Goal: Task Accomplishment & Management: Manage account settings

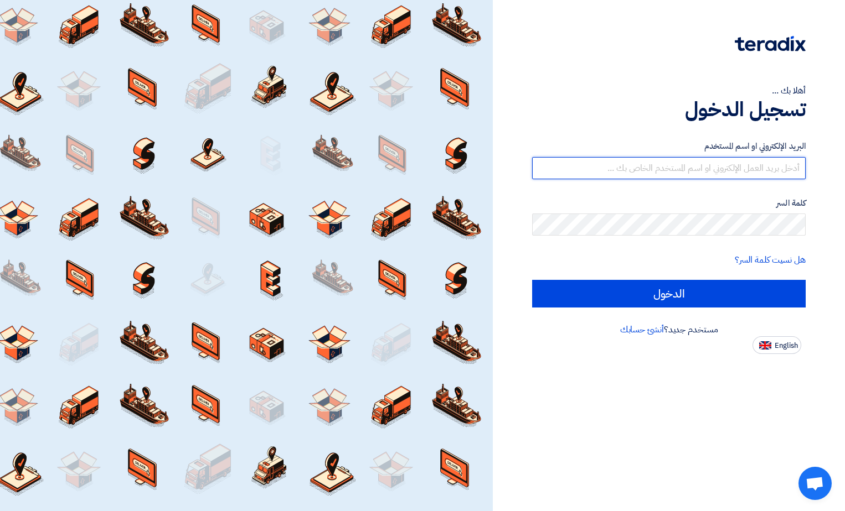
click at [744, 163] on input "text" at bounding box center [668, 168] width 273 height 22
type input "ramy_tallat@eatonarabia.com"
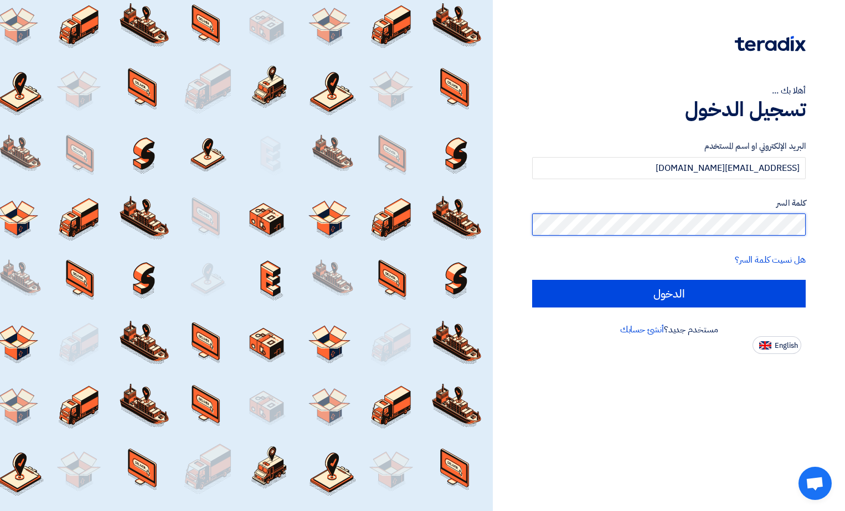
click at [532, 280] on input "الدخول" at bounding box center [668, 294] width 273 height 28
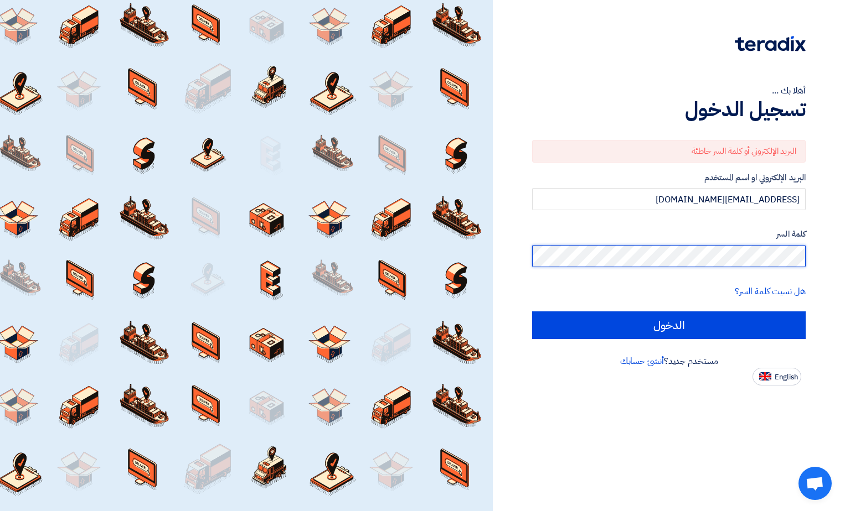
click at [532, 312] on input "الدخول" at bounding box center [668, 326] width 273 height 28
click at [845, 255] on html "أهلا بك ... تسجيل الدخول البريد الإلكتروني أو كلمة السر خاطئة البريد الإلكتروني…" at bounding box center [422, 255] width 845 height 511
click at [532, 312] on input "الدخول" at bounding box center [668, 326] width 273 height 28
click at [762, 290] on link "هل نسيت كلمة السر؟" at bounding box center [769, 291] width 71 height 13
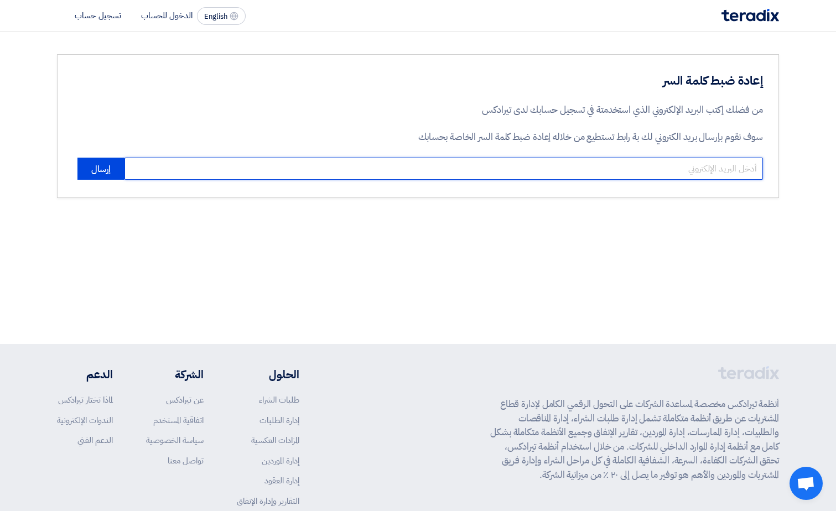
click at [664, 167] on input "email" at bounding box center [444, 169] width 639 height 22
type input "ramy."
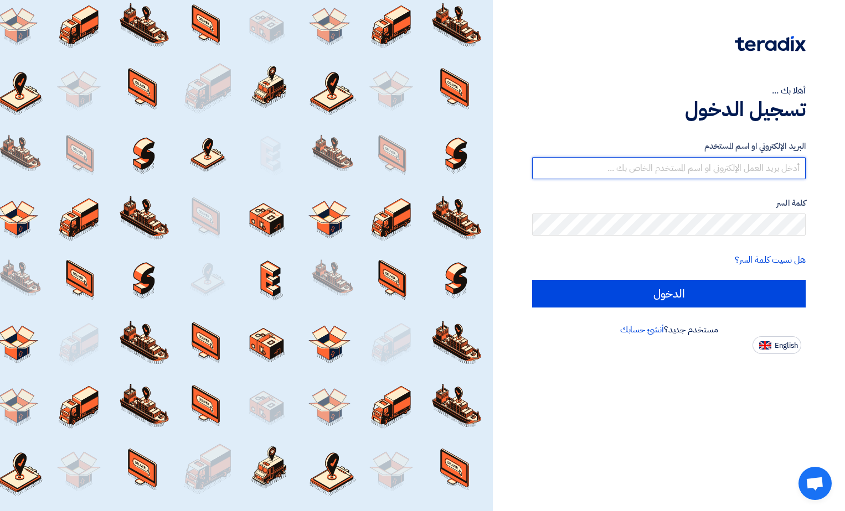
click at [773, 169] on input "text" at bounding box center [668, 168] width 273 height 22
type input "[EMAIL_ADDRESS][DOMAIN_NAME]"
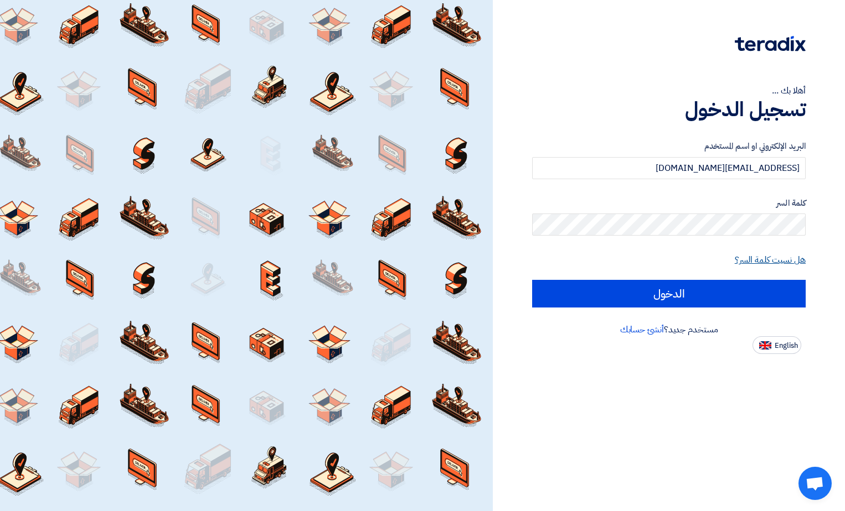
click at [764, 259] on link "هل نسيت كلمة السر؟" at bounding box center [769, 259] width 71 height 13
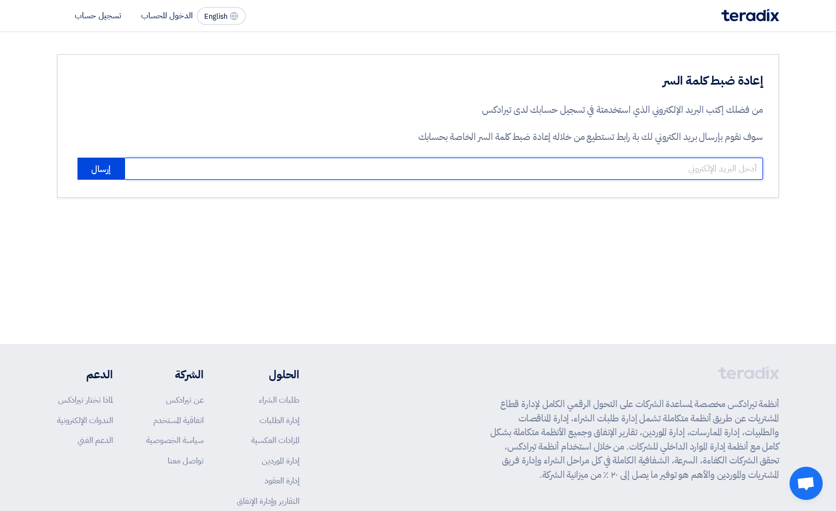
click at [669, 170] on input "email" at bounding box center [444, 169] width 639 height 22
type input "[EMAIL_ADDRESS][DOMAIN_NAME]"
click at [77, 158] on button "إرسال" at bounding box center [100, 169] width 47 height 22
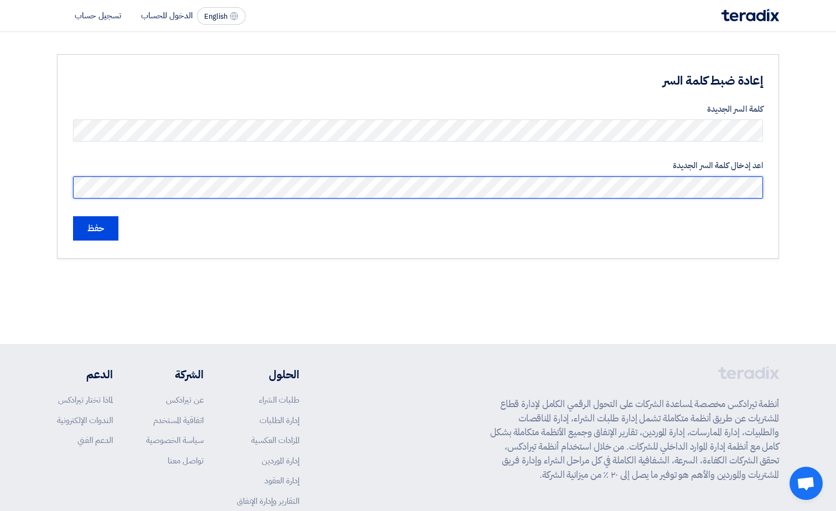
click at [73, 216] on input "حفظ" at bounding box center [95, 228] width 45 height 24
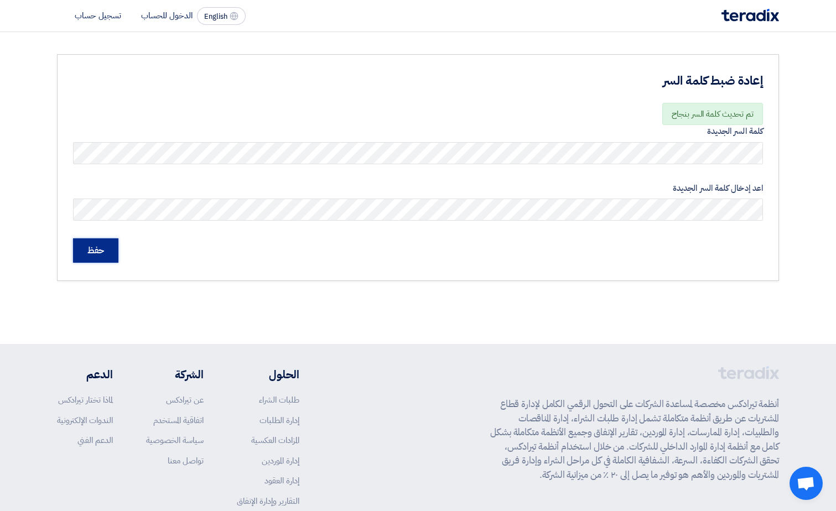
click at [93, 250] on input "حفظ" at bounding box center [95, 251] width 45 height 24
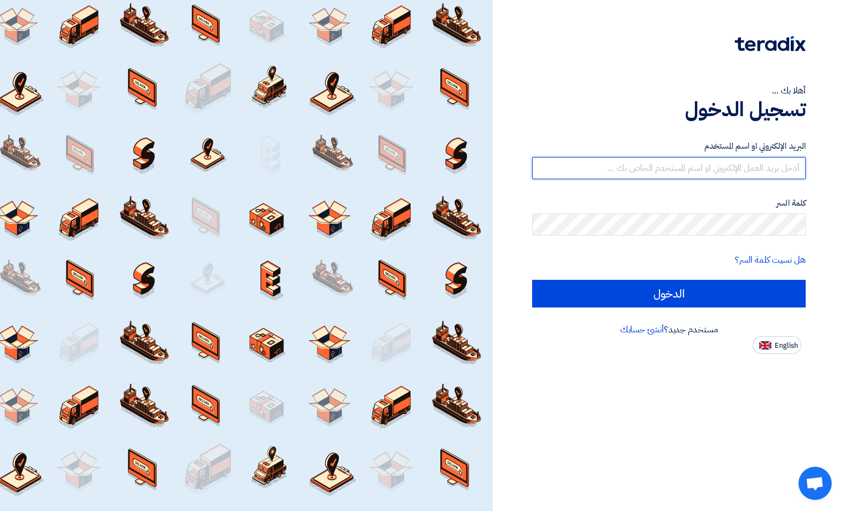
click at [755, 171] on input "text" at bounding box center [668, 168] width 273 height 22
type input "[EMAIL_ADDRESS][DOMAIN_NAME]"
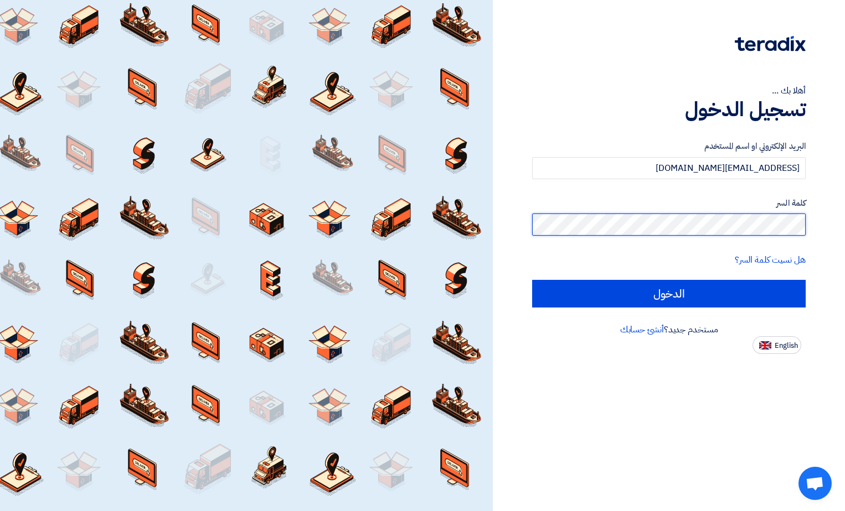
click at [532, 280] on input "الدخول" at bounding box center [668, 294] width 273 height 28
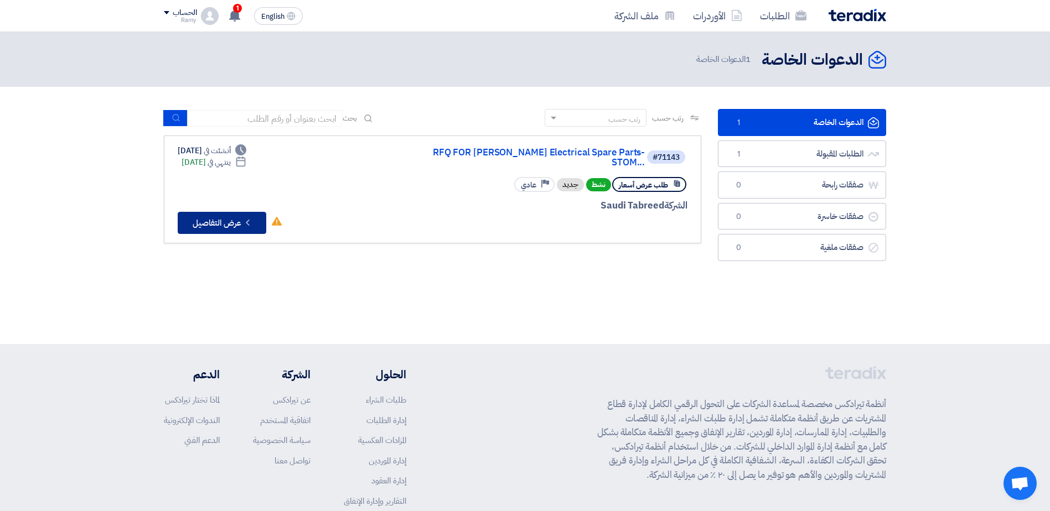
click at [240, 212] on button "Check details عرض التفاصيل" at bounding box center [222, 223] width 89 height 22
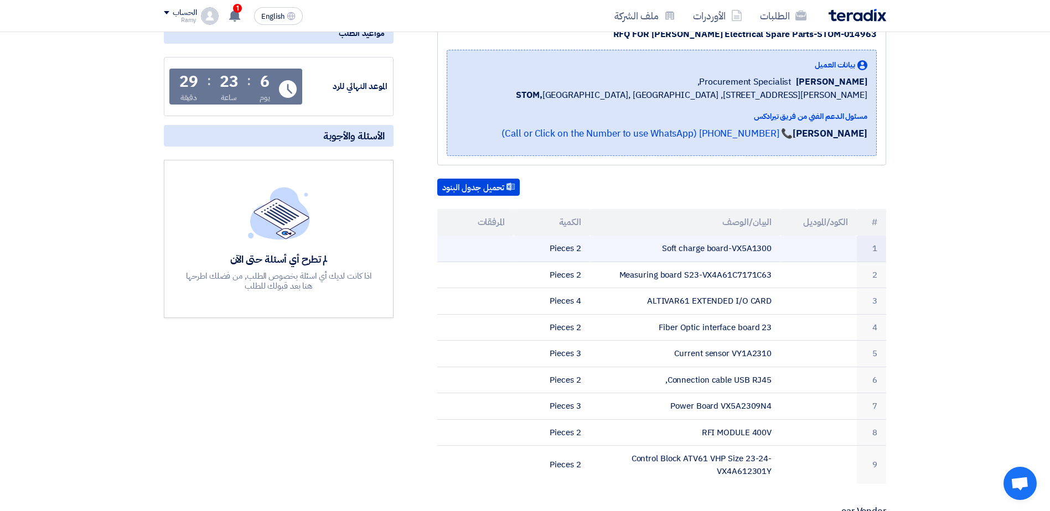
scroll to position [166, 0]
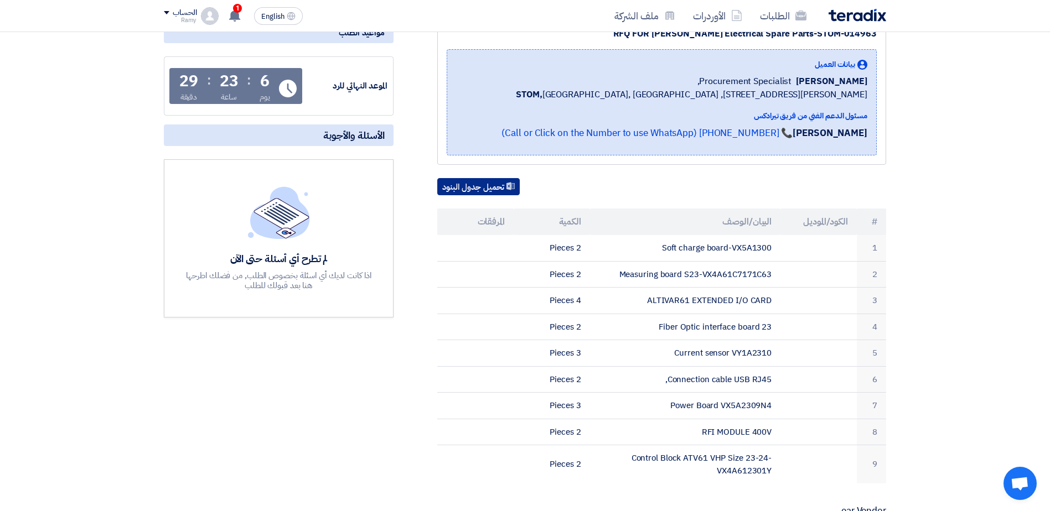
click at [491, 195] on button "تحميل جدول البنود" at bounding box center [478, 187] width 82 height 18
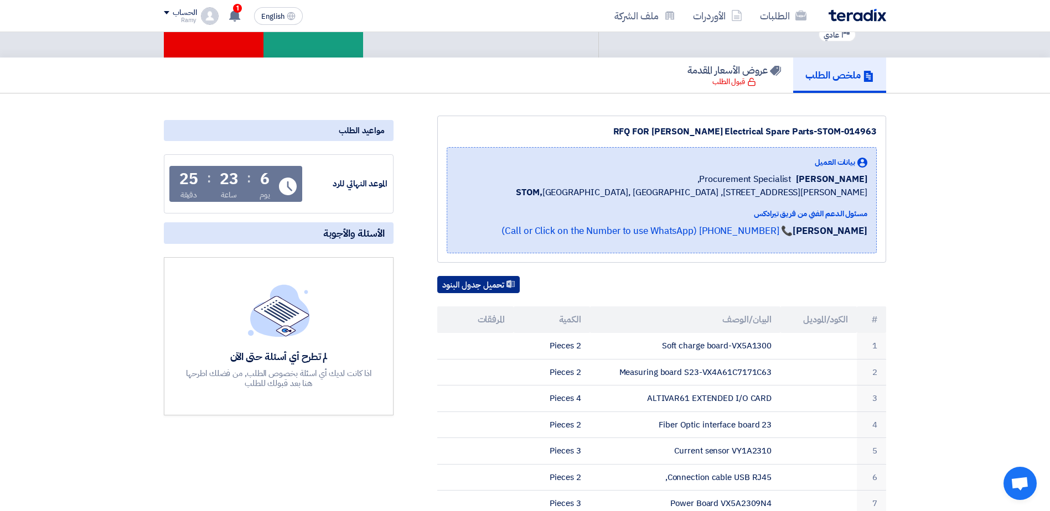
scroll to position [0, 0]
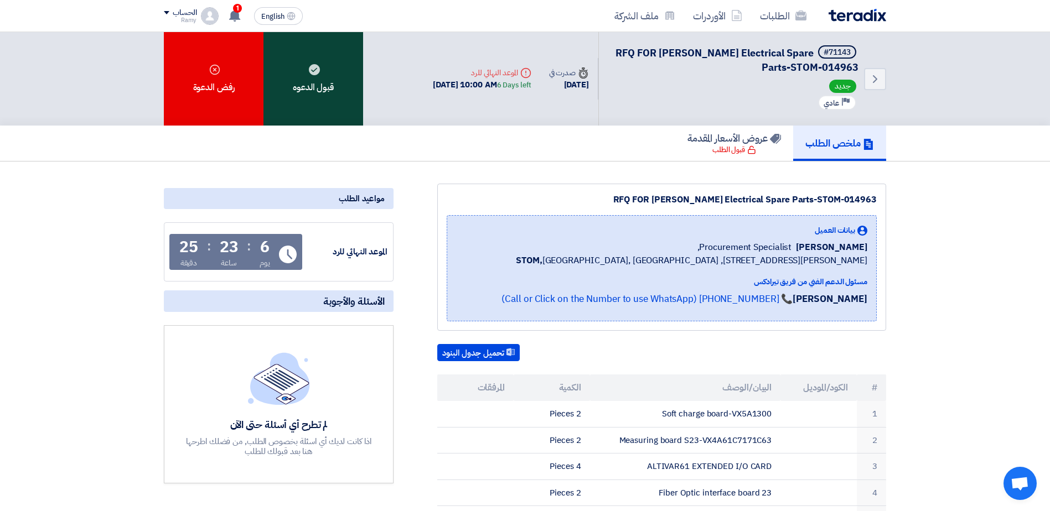
click at [324, 90] on div "قبول الدعوه" at bounding box center [313, 79] width 100 height 94
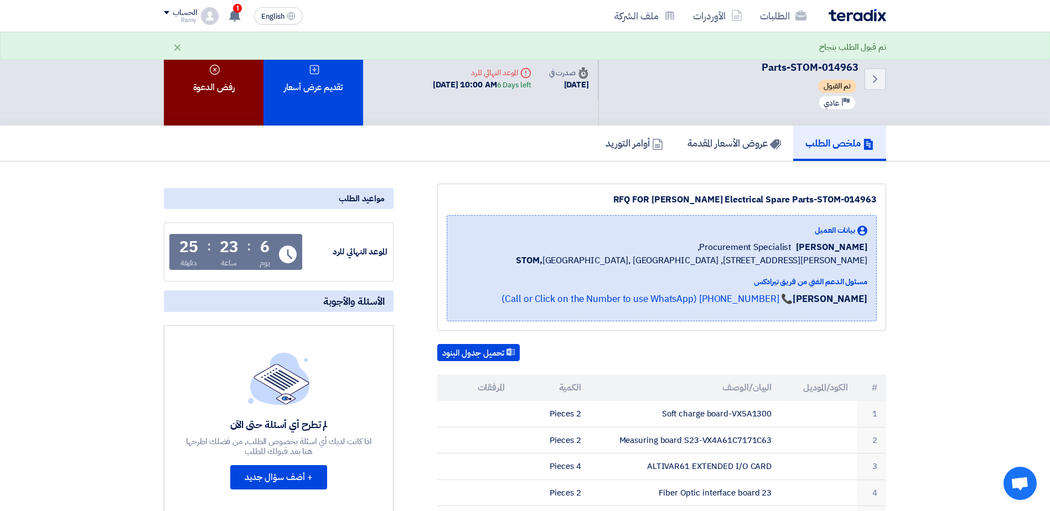
click at [213, 100] on div "رفض الدعوة" at bounding box center [214, 79] width 100 height 94
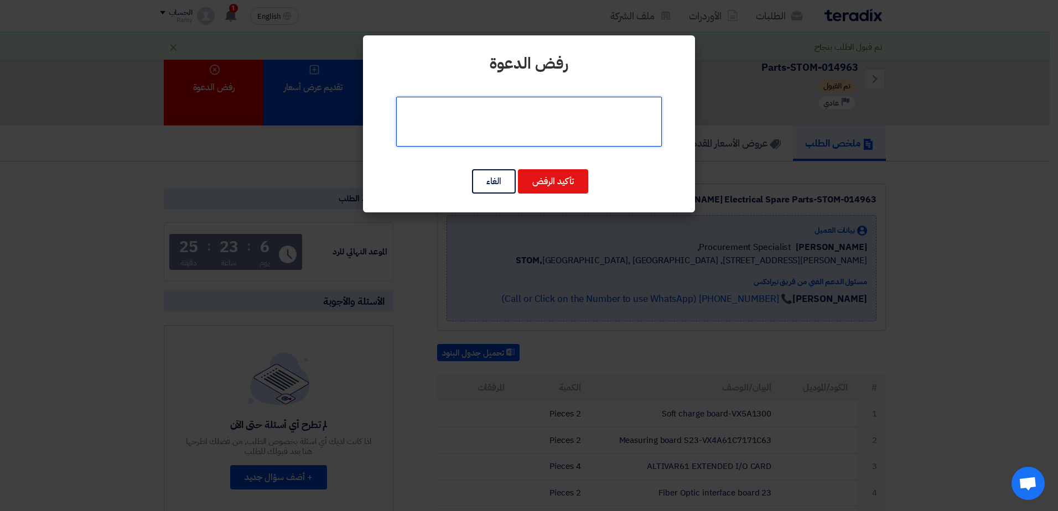
click at [589, 128] on textarea at bounding box center [529, 122] width 266 height 50
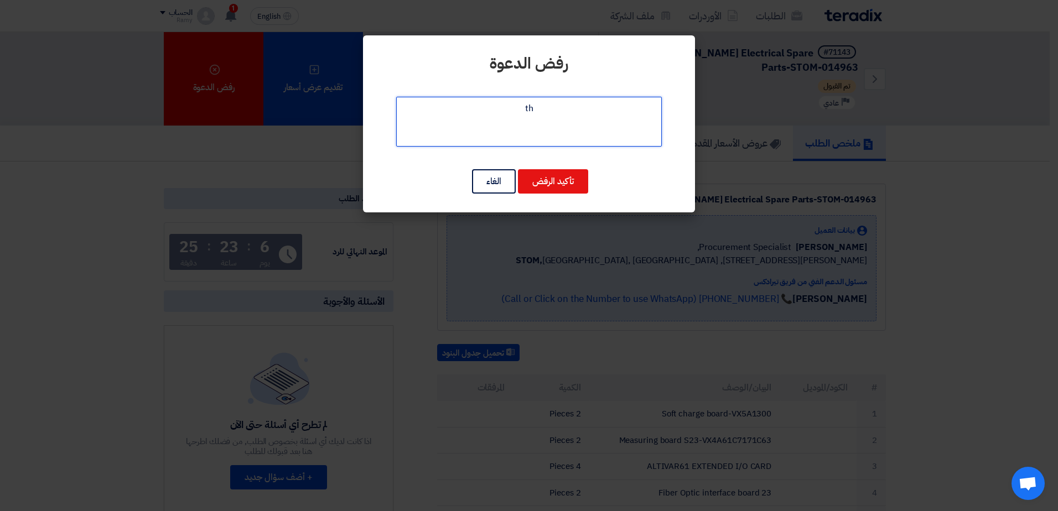
type textarea "t"
type textarea "the part numbers are not mention"
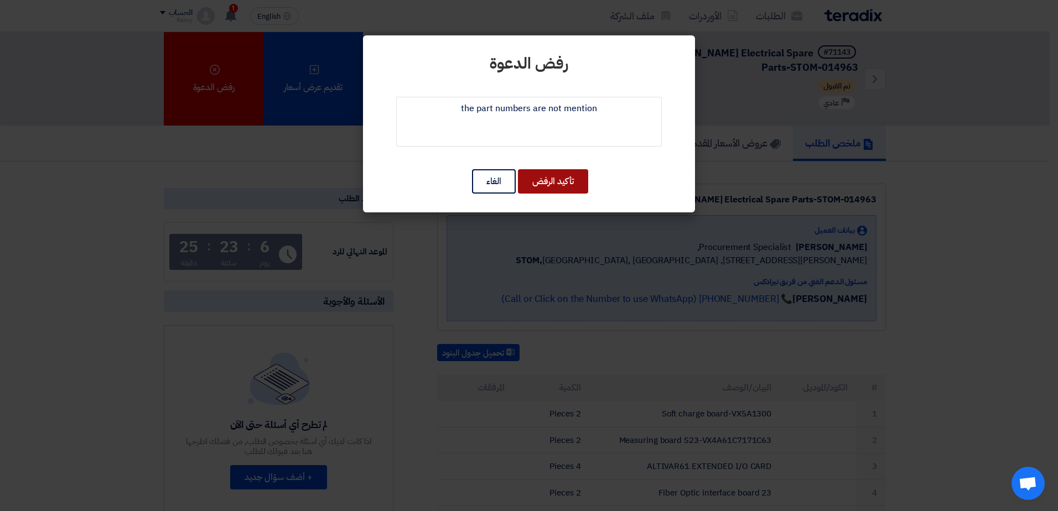
click at [562, 175] on button "تأكيد الرفض" at bounding box center [553, 181] width 70 height 24
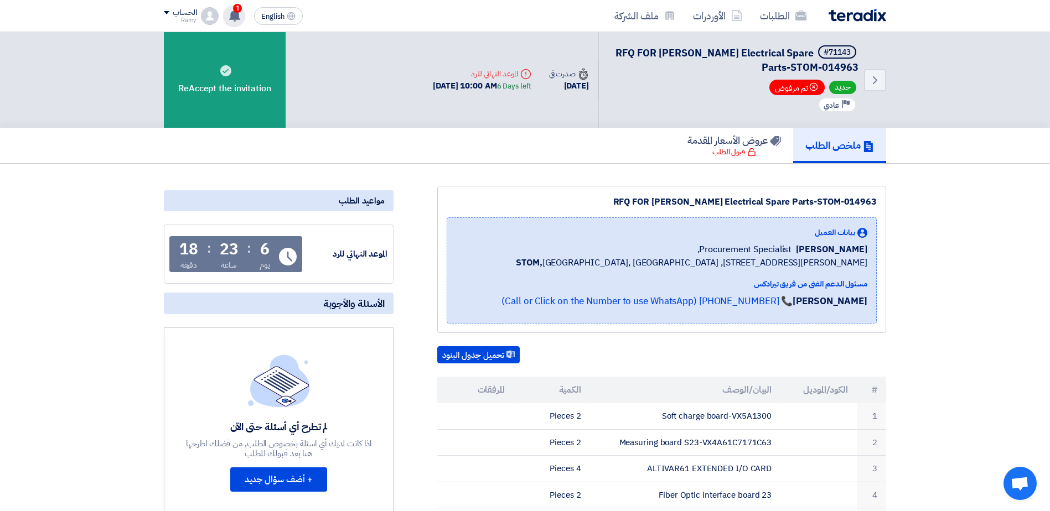
click at [235, 9] on span "1" at bounding box center [237, 8] width 9 height 9
